Goal: Task Accomplishment & Management: Complete application form

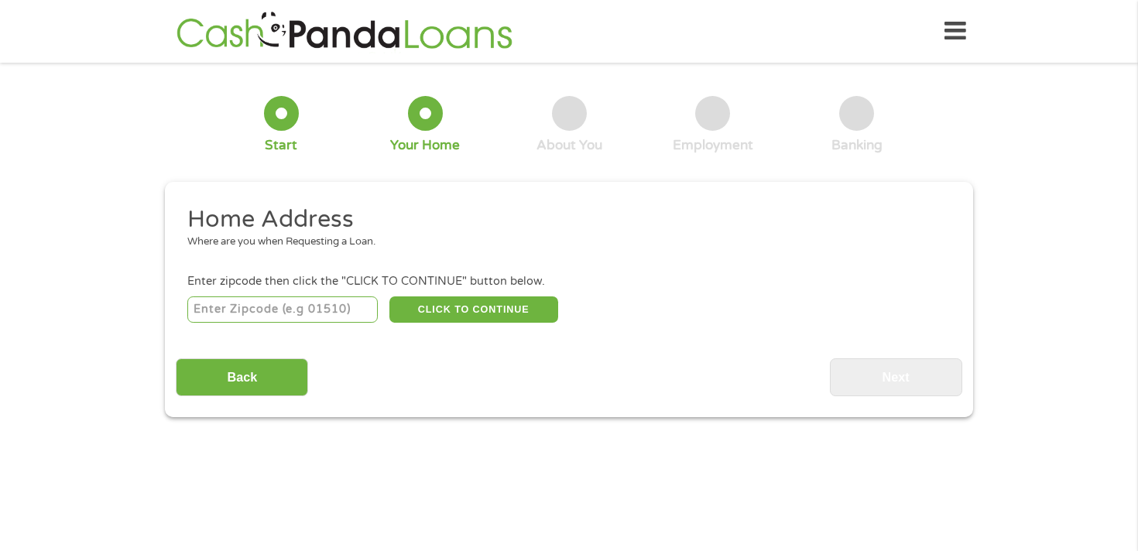
click at [324, 298] on input "number" at bounding box center [282, 310] width 191 height 26
type input "90732"
click at [494, 314] on button "CLICK TO CONTINUE" at bounding box center [473, 310] width 169 height 26
type input "90732"
type input "San [PERSON_NAME]"
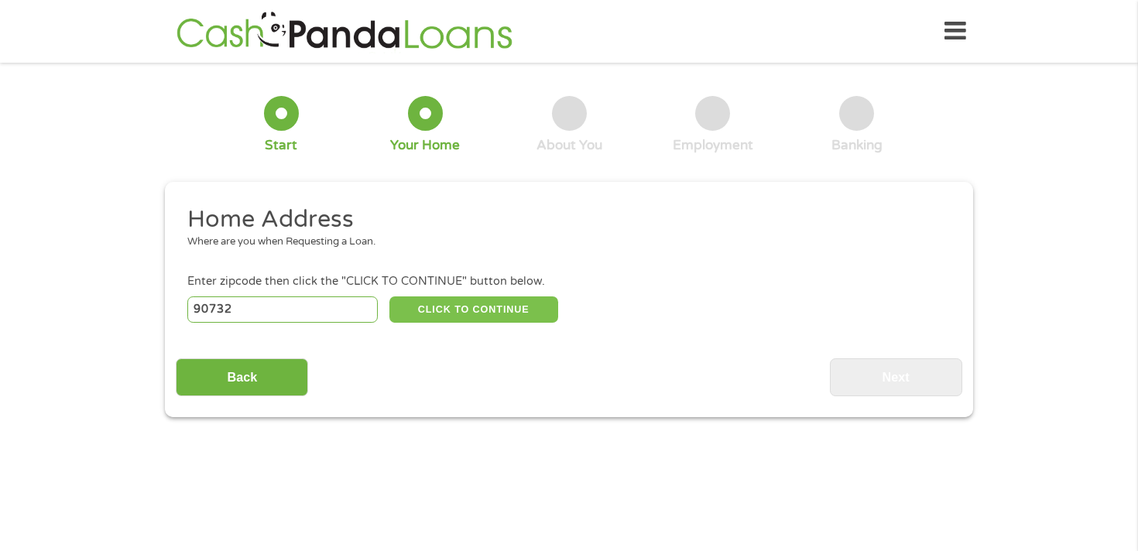
select select "[US_STATE]"
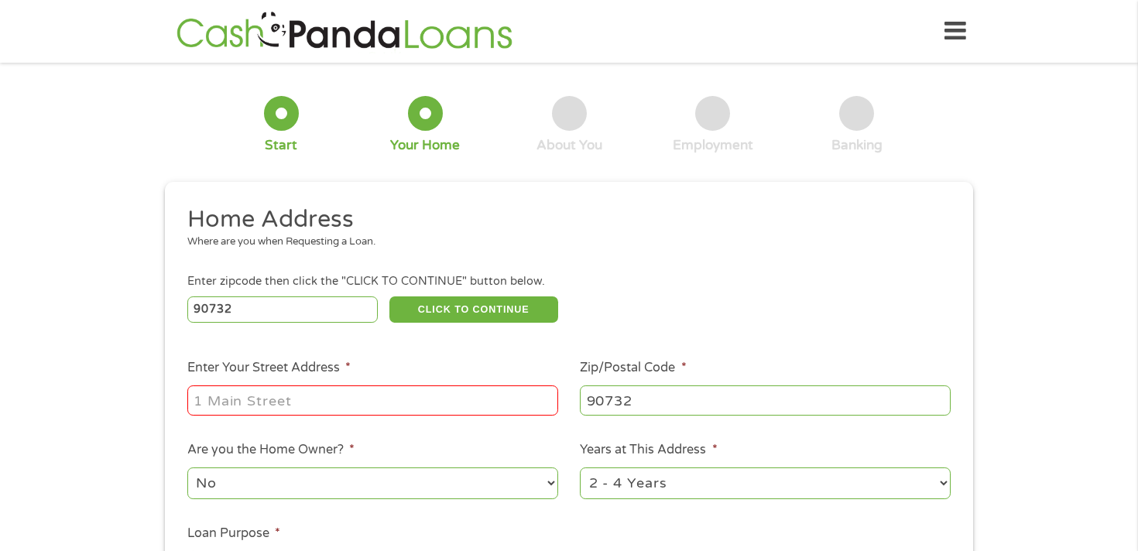
click at [411, 406] on input "Enter Your Street Address *" at bounding box center [372, 400] width 371 height 29
type input "[STREET_ADDRESS]"
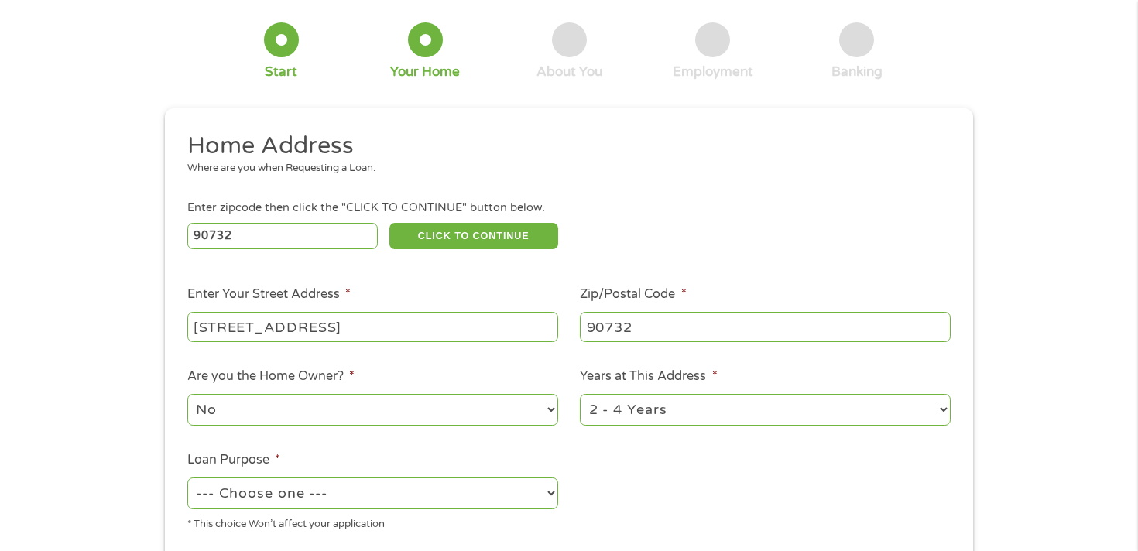
scroll to position [86, 0]
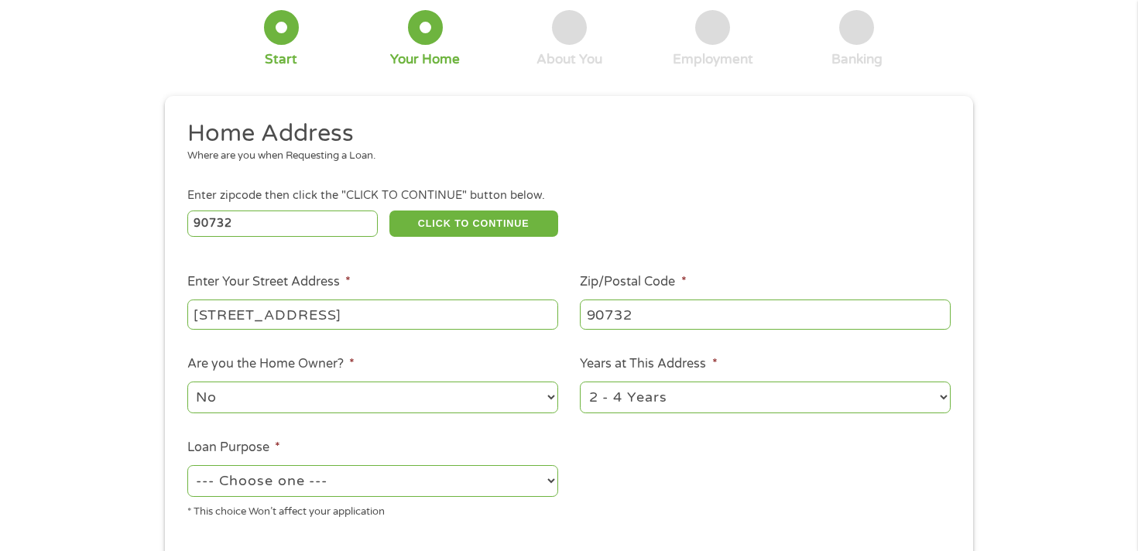
click at [614, 393] on select "1 Year or less 1 - 2 Years 2 - 4 Years Over 4 Years" at bounding box center [765, 398] width 371 height 32
select select "24months"
click at [580, 382] on select "1 Year or less 1 - 2 Years 2 - 4 Years Over 4 Years" at bounding box center [765, 398] width 371 height 32
click at [379, 413] on select "No Yes" at bounding box center [372, 398] width 371 height 32
select select "yes"
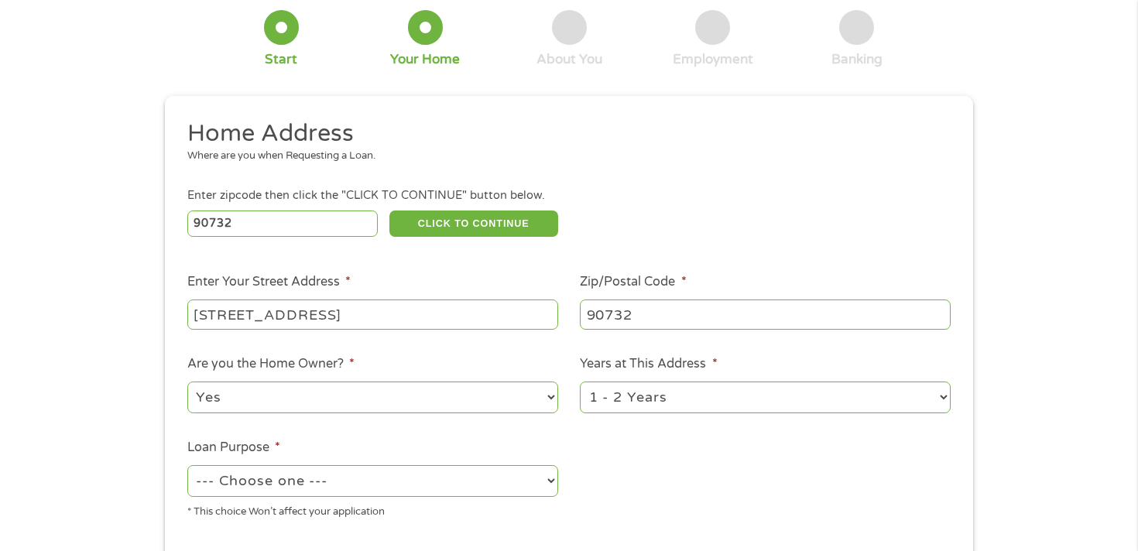
click at [187, 382] on select "No Yes" at bounding box center [372, 398] width 371 height 32
click at [355, 476] on select "--- Choose one --- Pay Bills Debt Consolidation Home Improvement Major Purchase…" at bounding box center [372, 481] width 371 height 32
click at [187, 466] on select "--- Choose one --- Pay Bills Debt Consolidation Home Improvement Major Purchase…" at bounding box center [372, 481] width 371 height 32
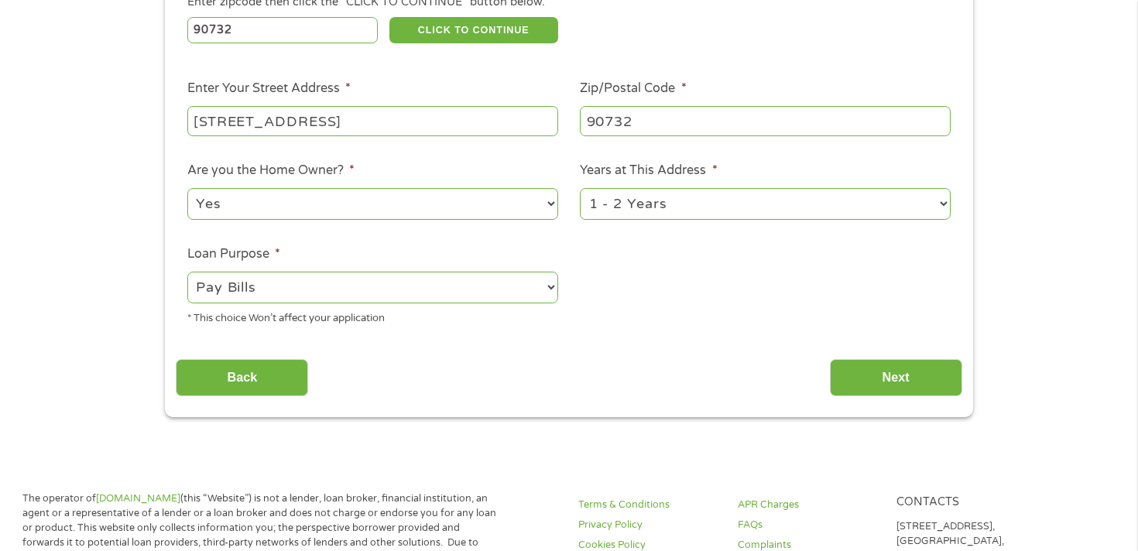
scroll to position [278, 0]
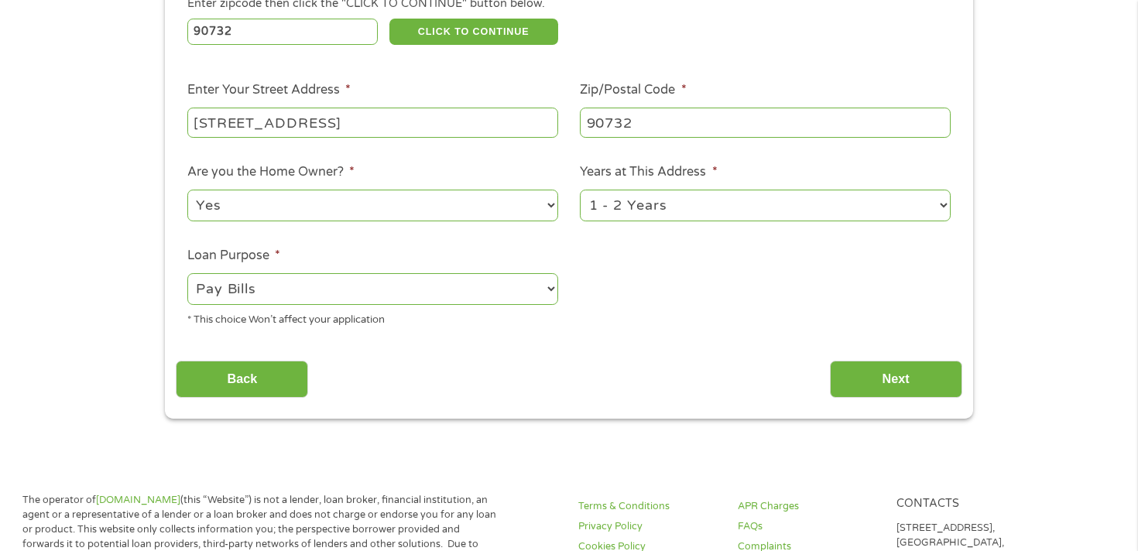
click at [291, 288] on select "--- Choose one --- Pay Bills Debt Consolidation Home Improvement Major Purchase…" at bounding box center [372, 289] width 371 height 32
select select "shorttermcash"
click at [187, 274] on select "--- Choose one --- Pay Bills Debt Consolidation Home Improvement Major Purchase…" at bounding box center [372, 289] width 371 height 32
click at [880, 374] on input "Next" at bounding box center [896, 380] width 132 height 38
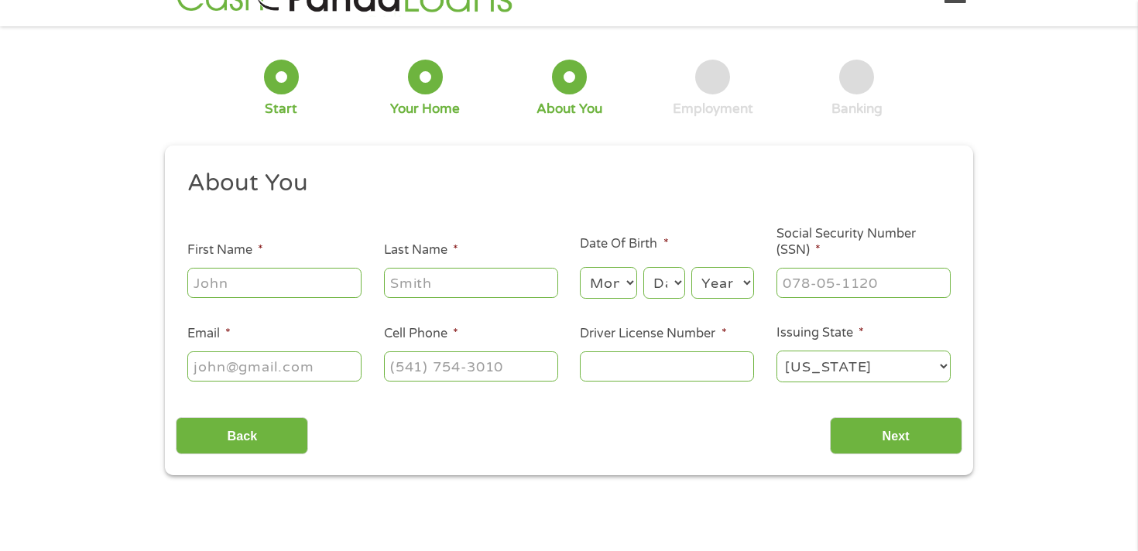
scroll to position [0, 0]
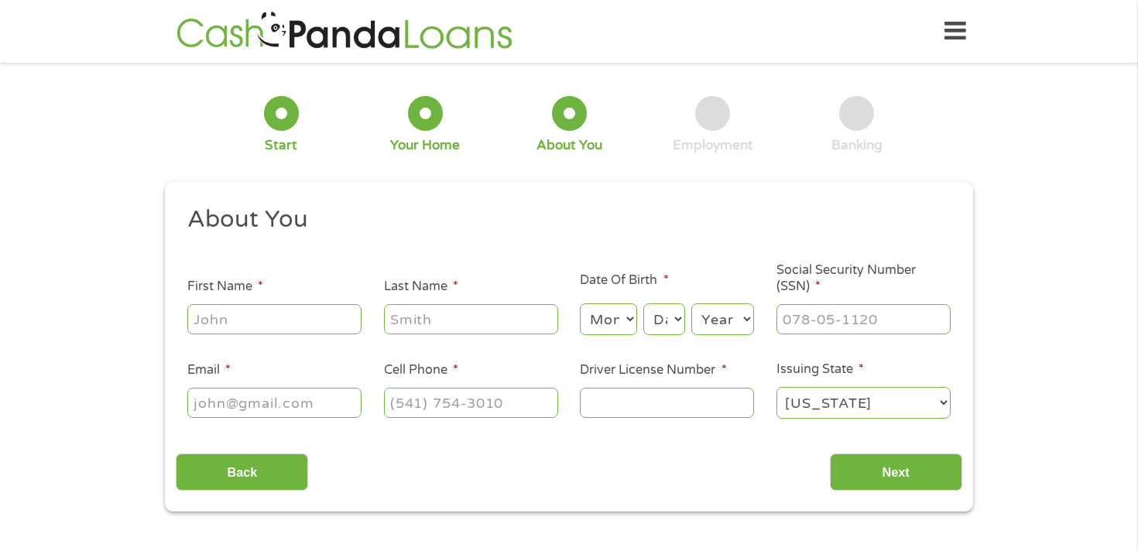
click at [312, 313] on input "First Name *" at bounding box center [274, 318] width 174 height 29
type input "[PERSON_NAME]"
type input "Tangkilisan"
type input "[EMAIL_ADDRESS][DOMAIN_NAME]"
click at [467, 404] on input "[PHONE_NUMBER]" at bounding box center [471, 402] width 174 height 29
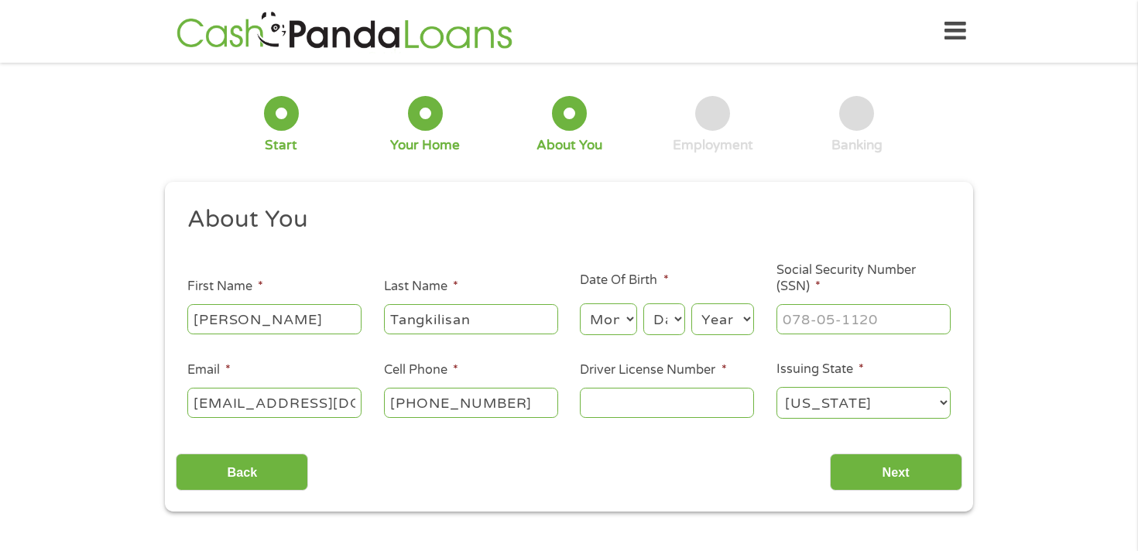
click at [467, 404] on input "[PHONE_NUMBER]" at bounding box center [471, 402] width 174 height 29
type input "[PHONE_NUMBER]"
click at [612, 323] on select "Month 1 2 3 4 5 6 7 8 9 10 11 12" at bounding box center [608, 319] width 57 height 32
select select "3"
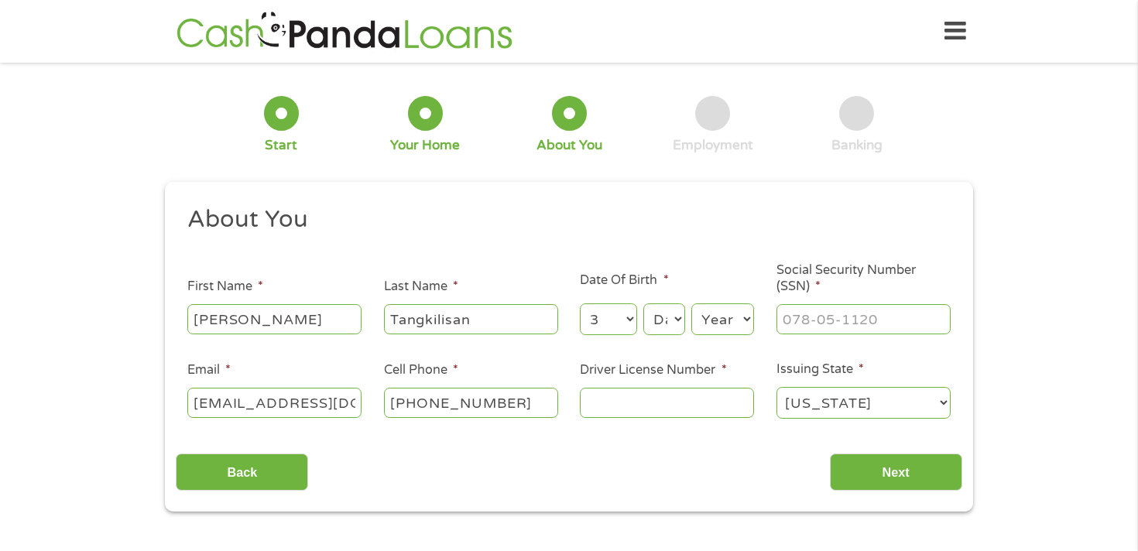
click at [580, 304] on select "Month 1 2 3 4 5 6 7 8 9 10 11 12" at bounding box center [608, 319] width 57 height 32
click at [660, 331] on select "Day 1 2 3 4 5 6 7 8 9 10 11 12 13 14 15 16 17 18 19 20 21 22 23 24 25 26 27 28 …" at bounding box center [664, 319] width 42 height 32
select select "24"
click at [643, 304] on select "Day 1 2 3 4 5 6 7 8 9 10 11 12 13 14 15 16 17 18 19 20 21 22 23 24 25 26 27 28 …" at bounding box center [664, 319] width 42 height 32
click at [734, 309] on select "Year [DATE] 2006 2005 2004 2003 2002 2001 2000 1999 1998 1997 1996 1995 1994 19…" at bounding box center [722, 319] width 63 height 32
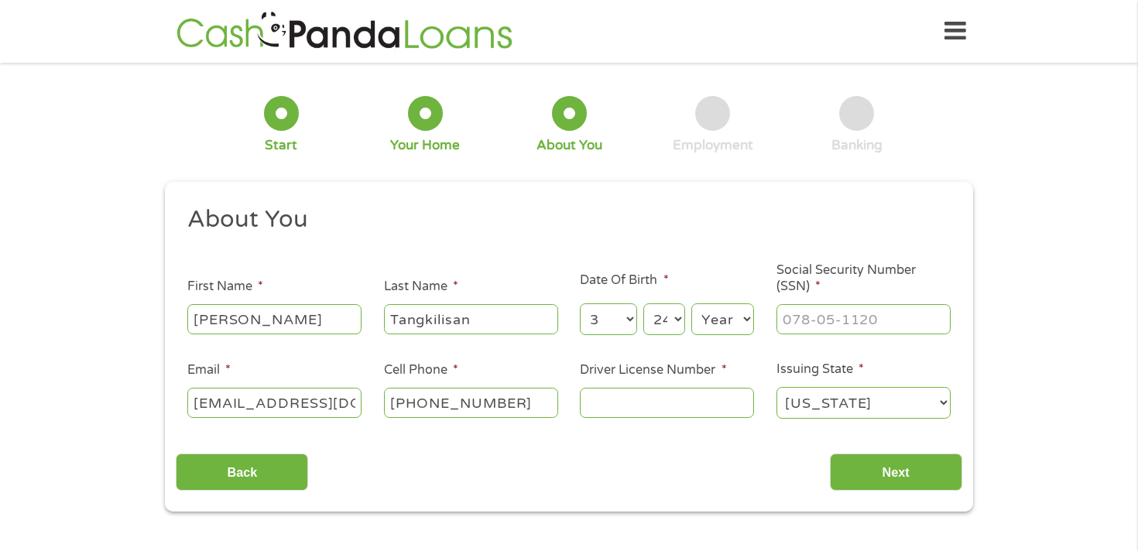
select select "1989"
click at [691, 304] on select "Year [DATE] 2006 2005 2004 2003 2002 2001 2000 1999 1998 1997 1996 1995 1994 19…" at bounding box center [722, 319] width 63 height 32
click at [837, 329] on input "___-__-____" at bounding box center [864, 318] width 174 height 29
type input "602-44-1241"
click at [698, 410] on input "Driver License Number *" at bounding box center [667, 402] width 174 height 29
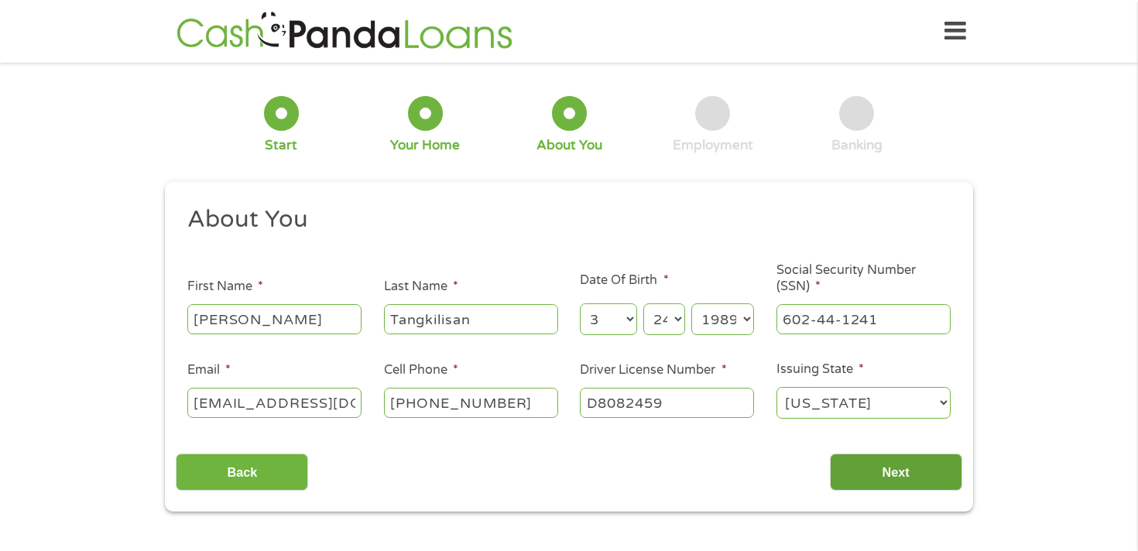
type input "D8082459"
click at [858, 468] on input "Next" at bounding box center [896, 473] width 132 height 38
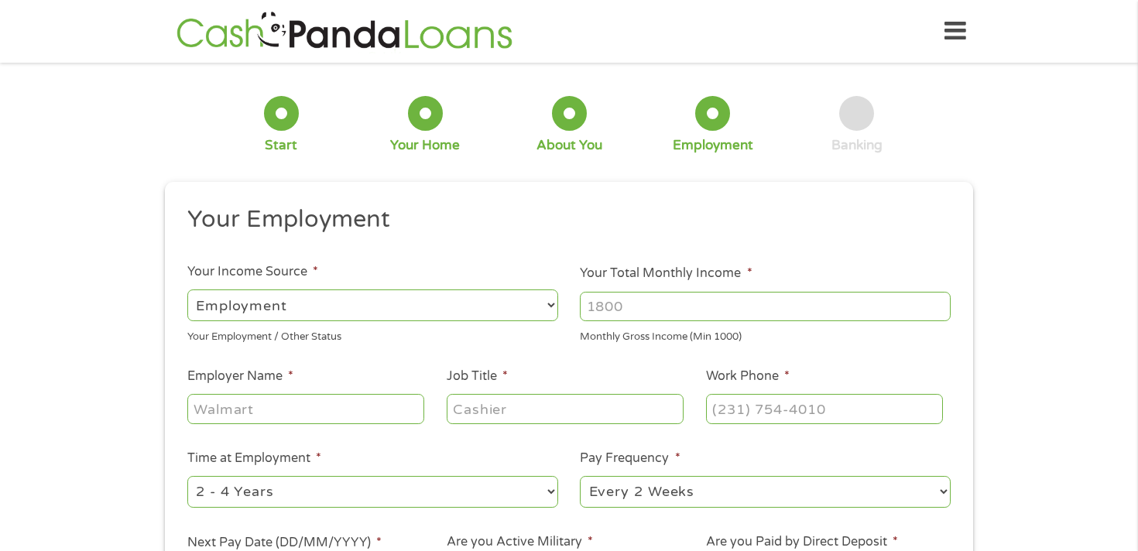
scroll to position [6, 6]
click at [410, 303] on select "--- Choose one --- Employment [DEMOGRAPHIC_DATA] Benefits" at bounding box center [372, 306] width 371 height 32
click at [187, 290] on select "--- Choose one --- Employment [DEMOGRAPHIC_DATA] Benefits" at bounding box center [372, 306] width 371 height 32
click at [637, 303] on input "Your Total Monthly Income *" at bounding box center [765, 306] width 371 height 29
type input "4"
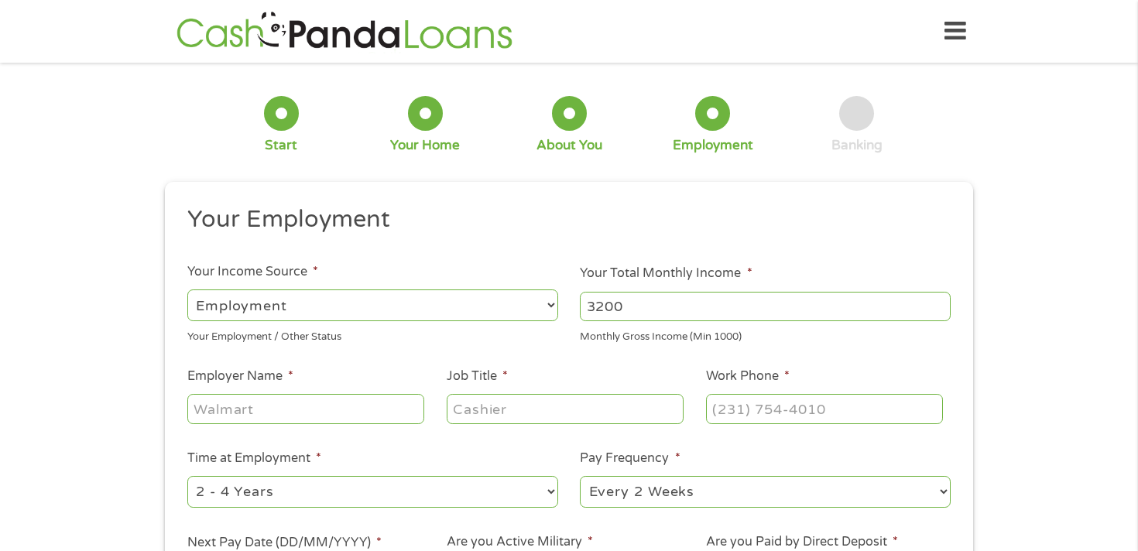
type input "3200"
click at [355, 414] on input "Employer Name *" at bounding box center [305, 408] width 237 height 29
type input "LTH Logistics"
type input "Marketing manager"
type input "[PHONE_NUMBER]"
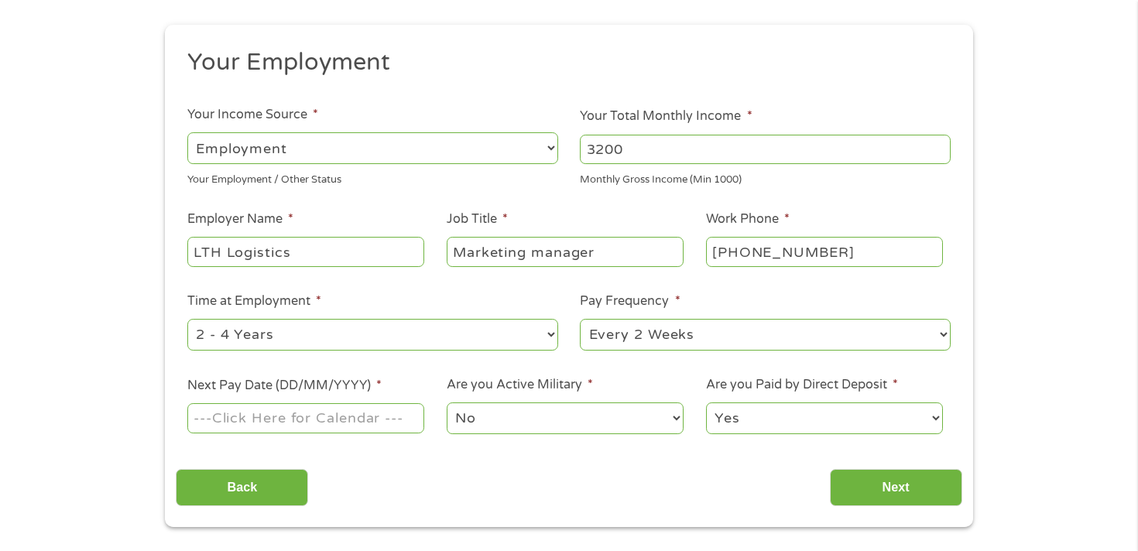
scroll to position [179, 0]
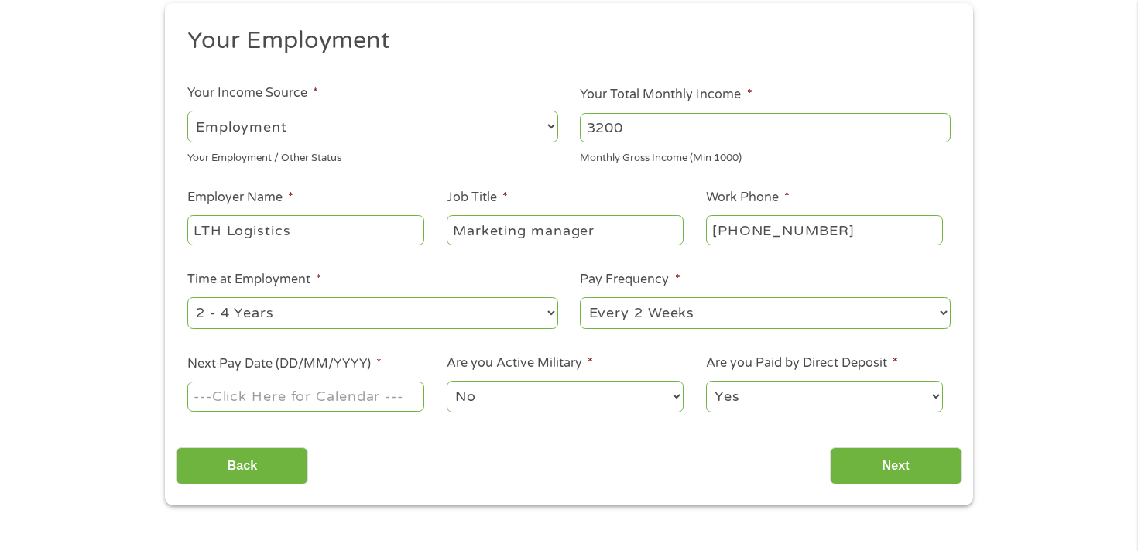
click at [288, 314] on select "--- Choose one --- 1 Year or less 1 - 2 Years 2 - 4 Years Over 4 Years" at bounding box center [372, 313] width 371 height 32
select select "60months"
click at [187, 297] on select "--- Choose one --- 1 Year or less 1 - 2 Years 2 - 4 Years Over 4 Years" at bounding box center [372, 313] width 371 height 32
click at [369, 400] on input "Next Pay Date (DD/MM/YYYY) *" at bounding box center [305, 396] width 237 height 29
click at [396, 396] on input "Next Pay Date (DD/MM/YYYY) *" at bounding box center [305, 396] width 237 height 29
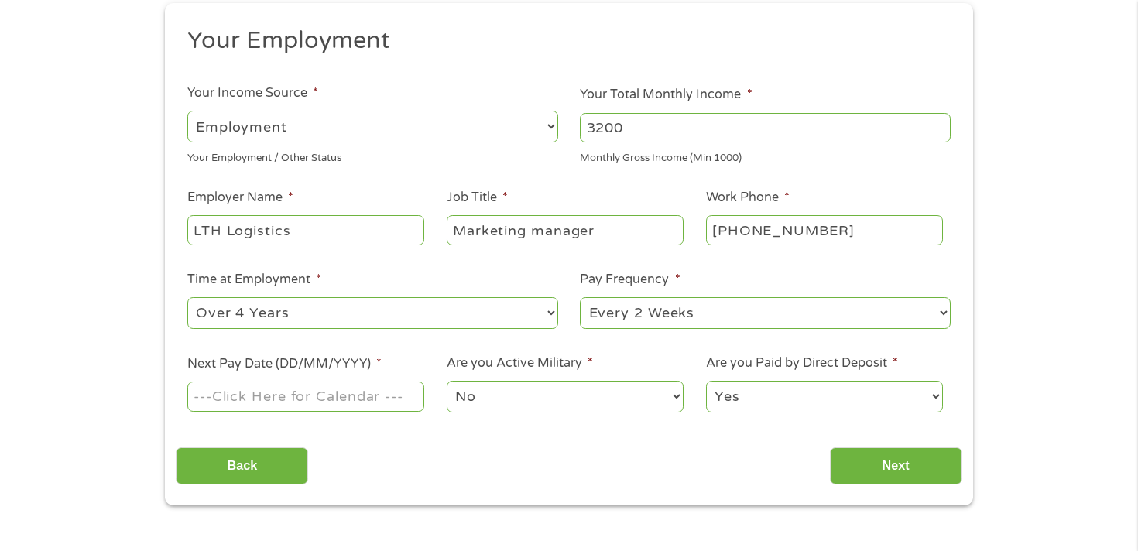
click at [262, 397] on input "Next Pay Date (DD/MM/YYYY) *" at bounding box center [305, 396] width 237 height 29
click at [207, 396] on input "Next Pay Date (DD/MM/YYYY) *" at bounding box center [305, 396] width 237 height 29
click at [571, 412] on select "No Yes" at bounding box center [565, 397] width 237 height 32
click at [447, 381] on select "No Yes" at bounding box center [565, 397] width 237 height 32
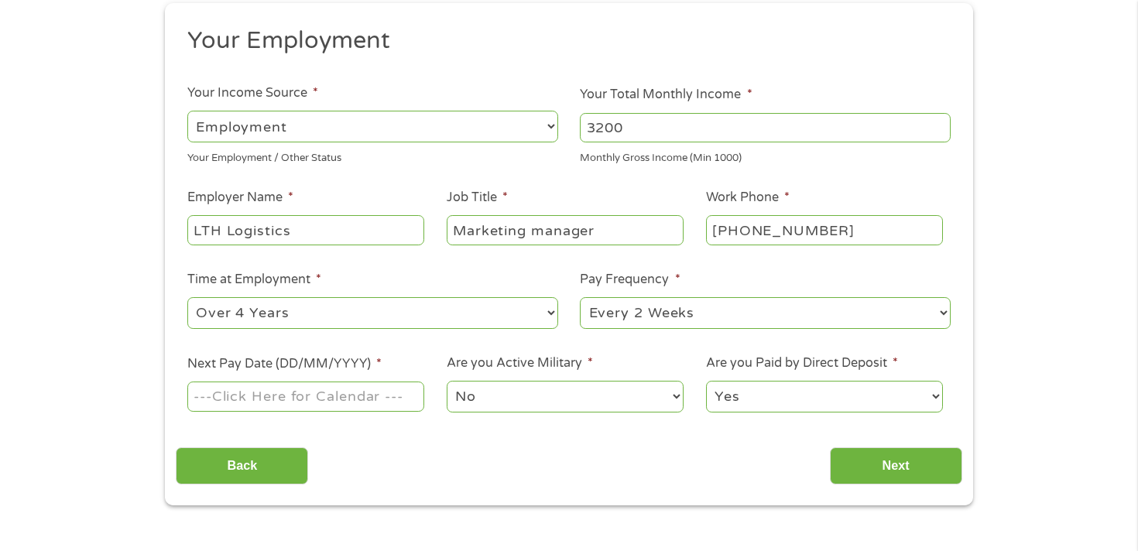
click at [767, 389] on select "Yes No" at bounding box center [824, 397] width 237 height 32
click at [706, 381] on select "Yes No" at bounding box center [824, 397] width 237 height 32
click at [236, 393] on input "Next Pay Date (DD/MM/YYYY) *" at bounding box center [305, 396] width 237 height 29
type input "[DATE]"
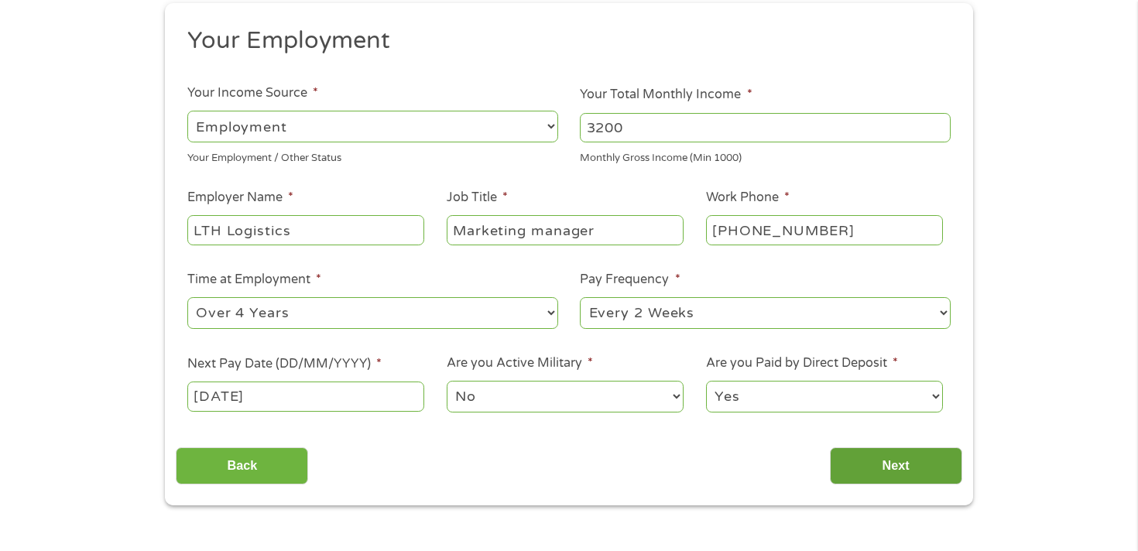
click at [850, 462] on input "Next" at bounding box center [896, 466] width 132 height 38
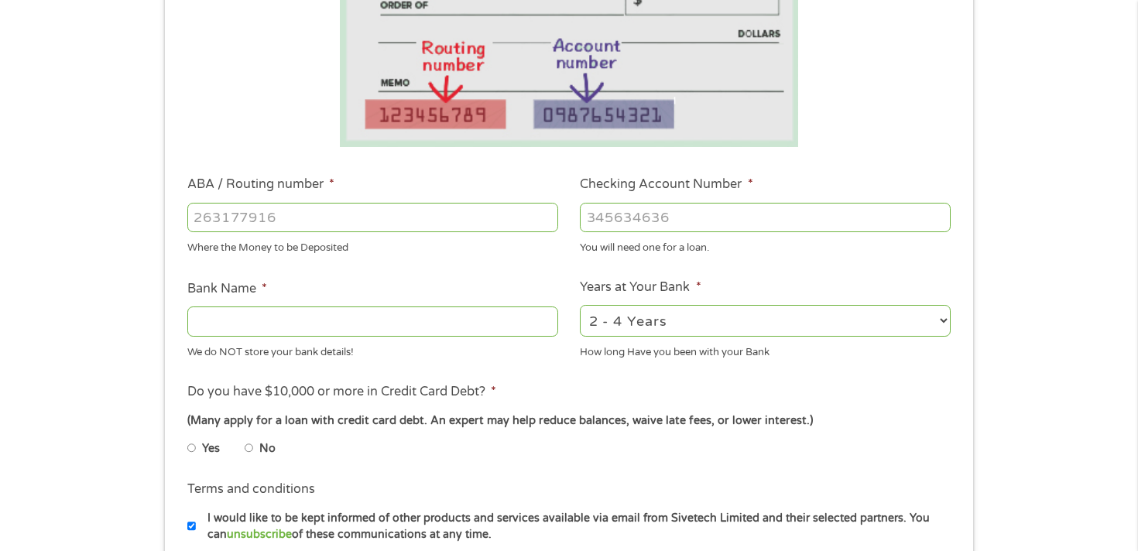
scroll to position [324, 0]
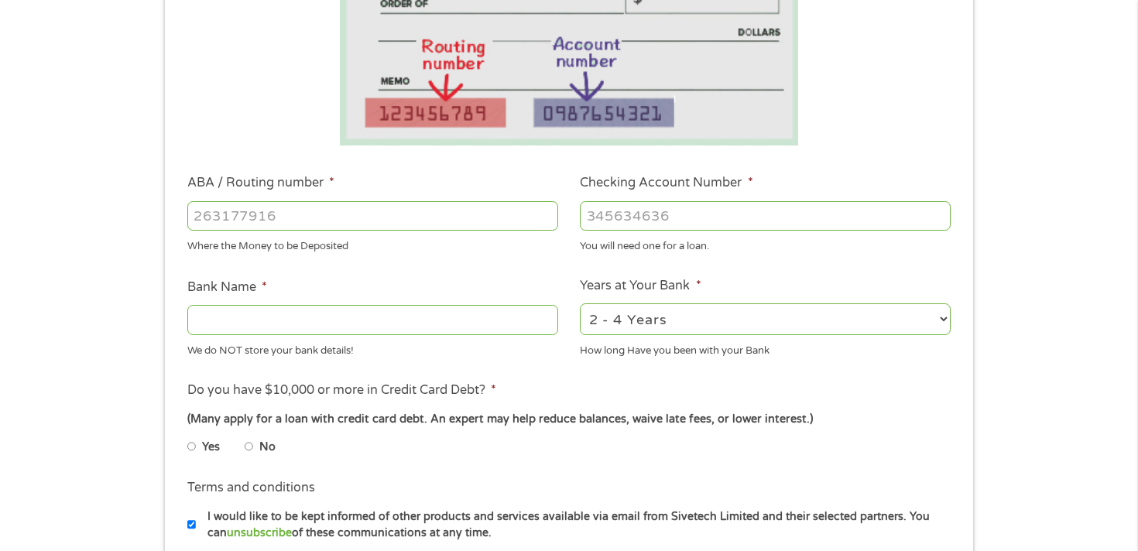
click at [392, 327] on input "Bank Name *" at bounding box center [372, 319] width 371 height 29
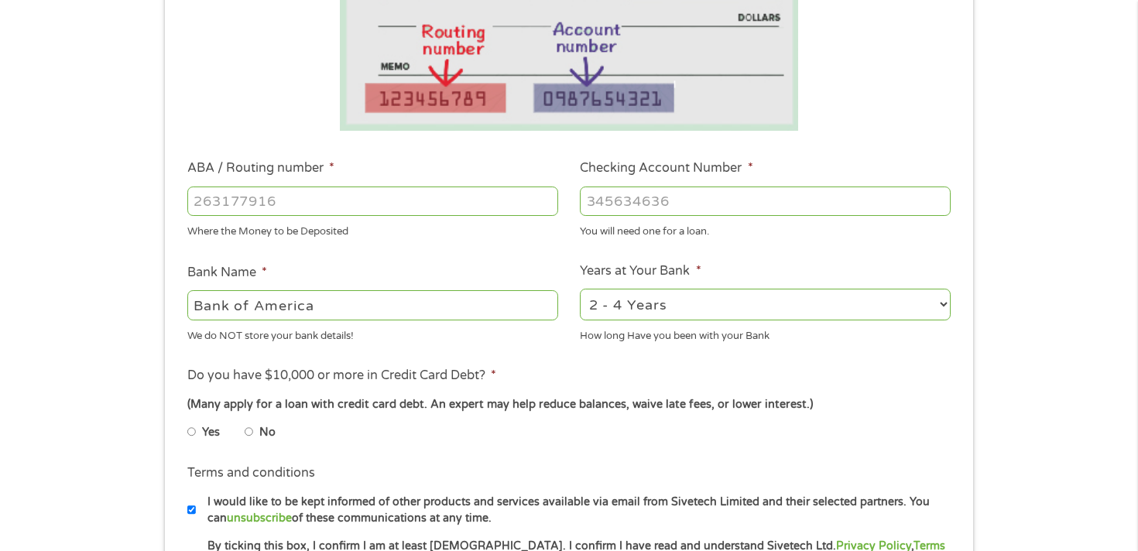
scroll to position [342, 0]
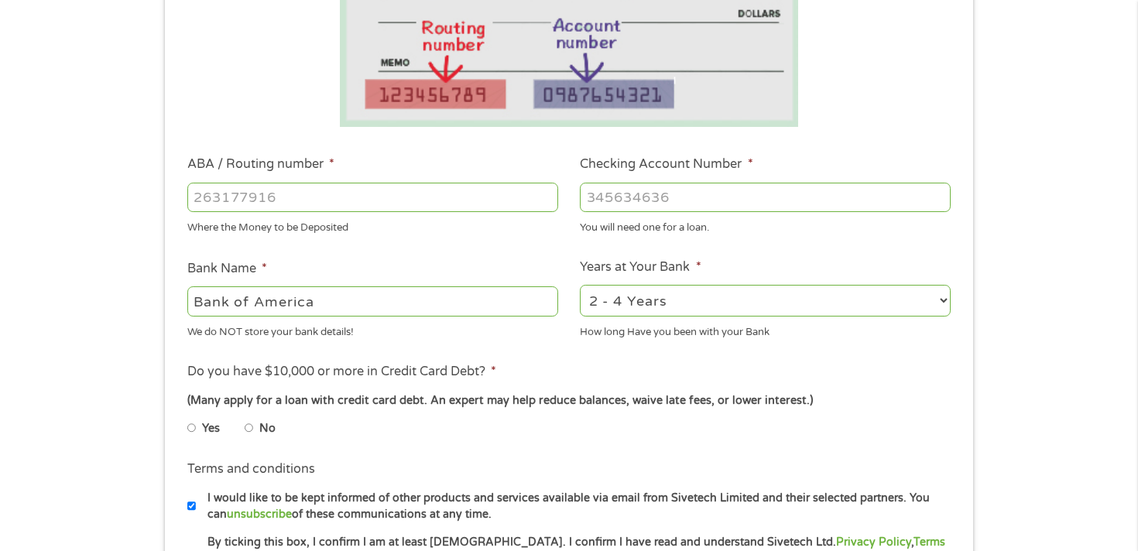
type input "Bank of America"
click at [249, 428] on input "No" at bounding box center [249, 428] width 9 height 25
radio input "true"
click at [334, 184] on input "ABA / Routing number *" at bounding box center [372, 197] width 371 height 29
click at [391, 183] on input "ABA / Routing number *" at bounding box center [372, 197] width 371 height 29
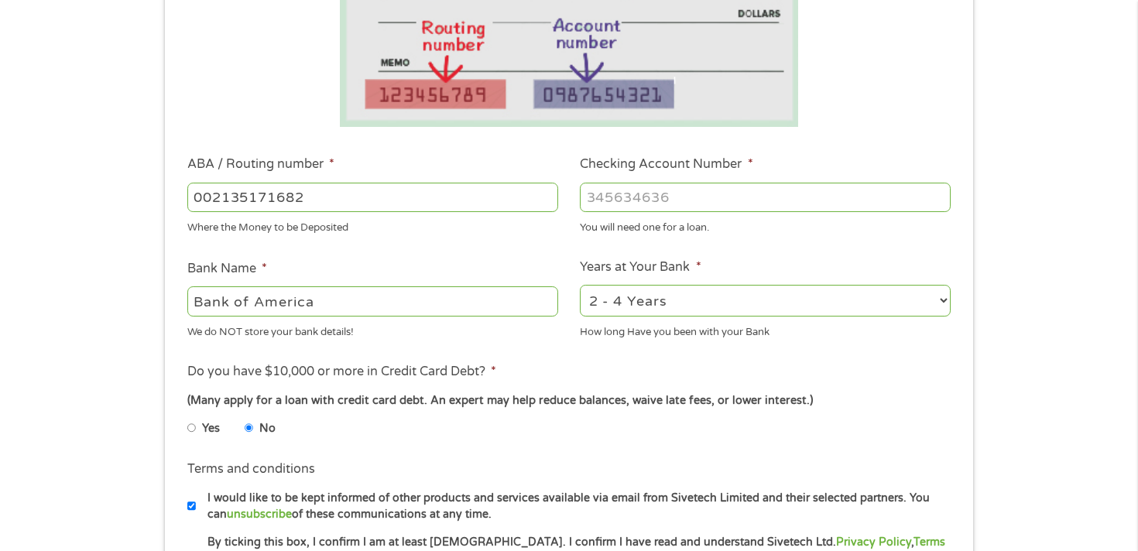
type input "002135171682"
click at [634, 207] on input "Checking Account Number *" at bounding box center [765, 197] width 371 height 29
type input "12"
click at [468, 207] on input "002135171682" at bounding box center [372, 197] width 371 height 29
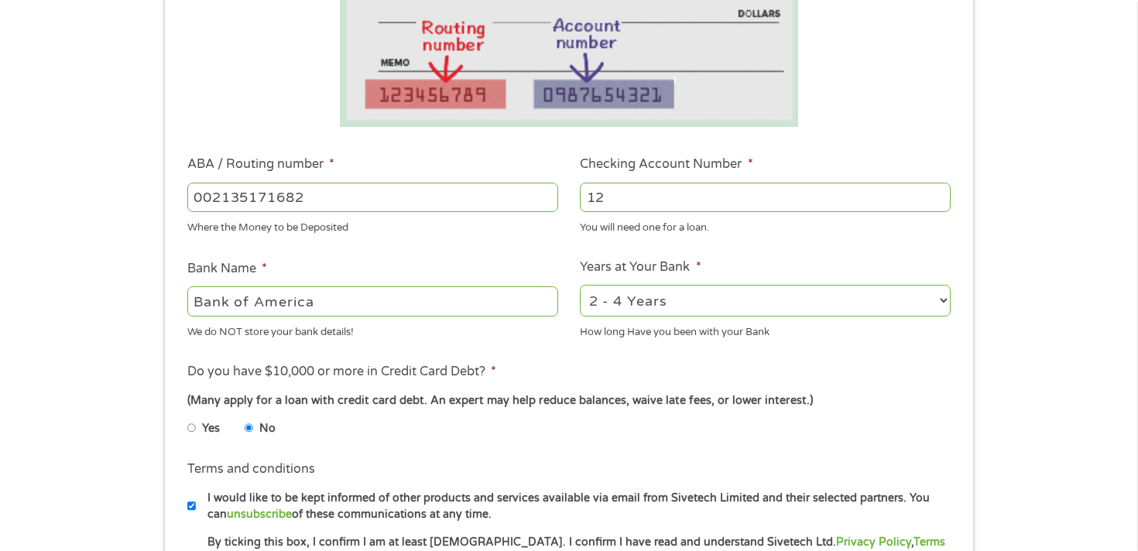
click at [468, 207] on input "002135171682" at bounding box center [372, 197] width 371 height 29
click at [616, 193] on input "12" at bounding box center [765, 197] width 371 height 29
paste input "number"
type input "1"
paste input "0"
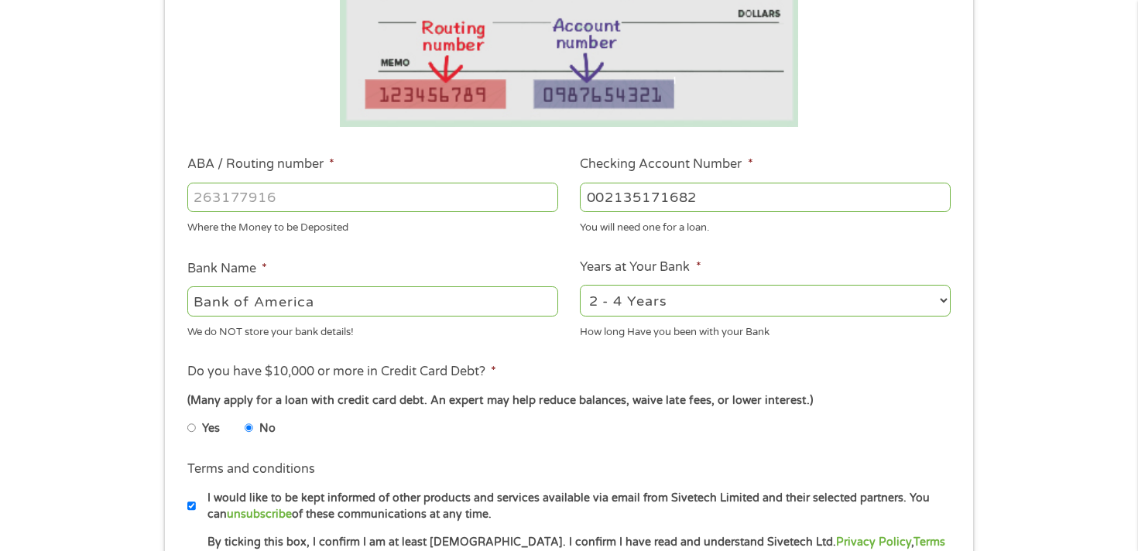
type input "002135171682"
click at [297, 200] on input "ABA / Routing number *" at bounding box center [372, 197] width 371 height 29
type input "121000358"
type input "BANK OF AMERICA NA"
type input "121000358"
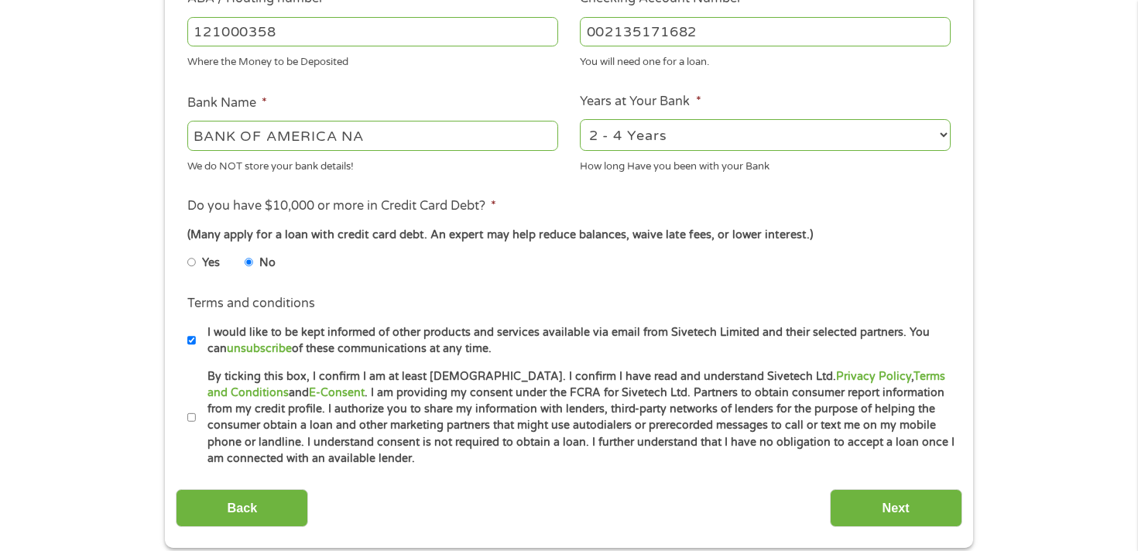
scroll to position [570, 0]
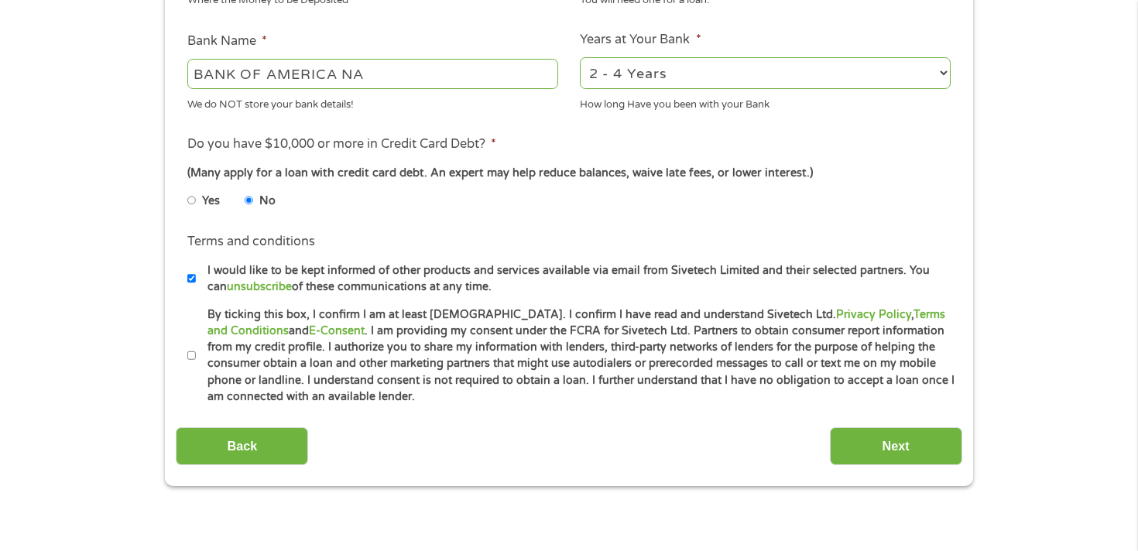
click at [374, 363] on label "By ticking this box, I confirm I am at least [DEMOGRAPHIC_DATA]. I confirm I ha…" at bounding box center [575, 356] width 759 height 99
click at [197, 363] on input "By ticking this box, I confirm I am at least [DEMOGRAPHIC_DATA]. I confirm I ha…" at bounding box center [191, 356] width 9 height 25
checkbox input "true"
click at [848, 442] on input "Next" at bounding box center [896, 446] width 132 height 38
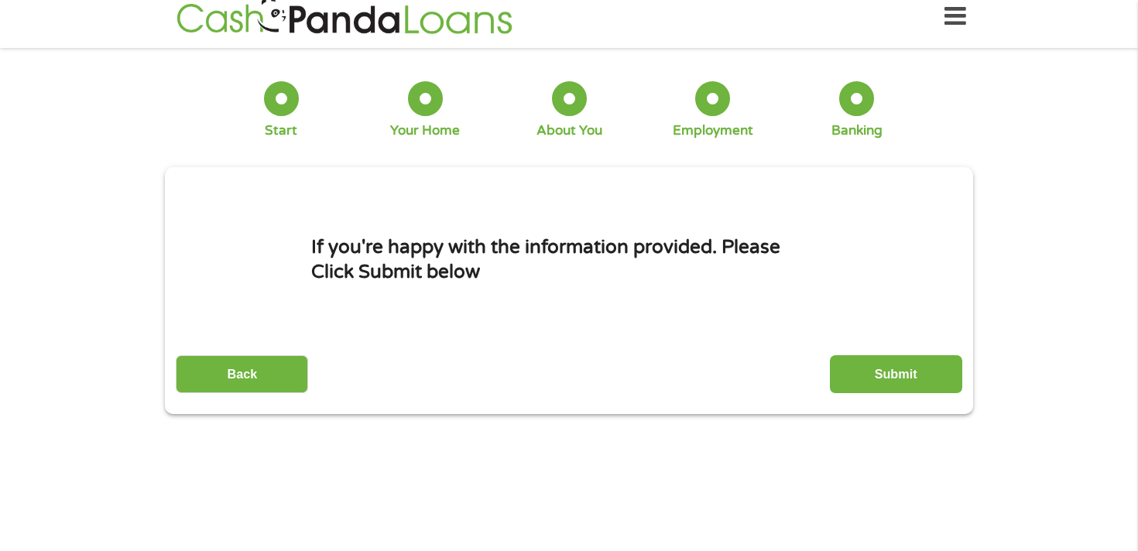
scroll to position [0, 0]
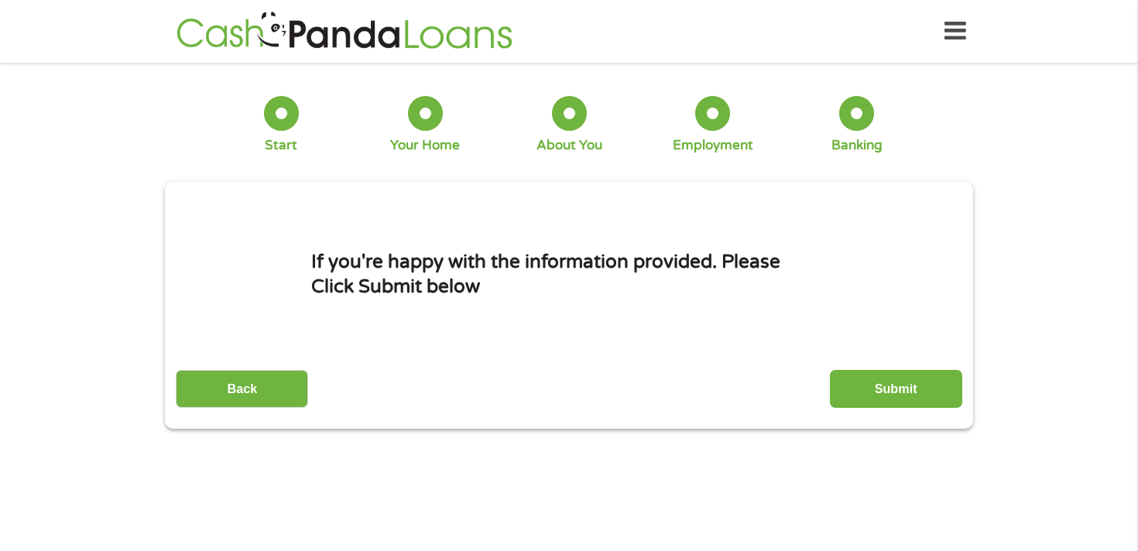
click at [873, 369] on div "Back Submit" at bounding box center [569, 383] width 786 height 49
click at [871, 383] on input "Submit" at bounding box center [896, 389] width 132 height 38
